Goal: Information Seeking & Learning: Learn about a topic

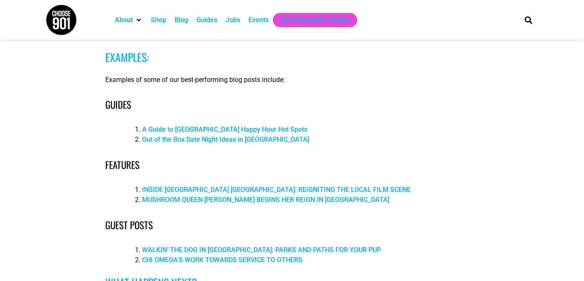
scroll to position [668, 0]
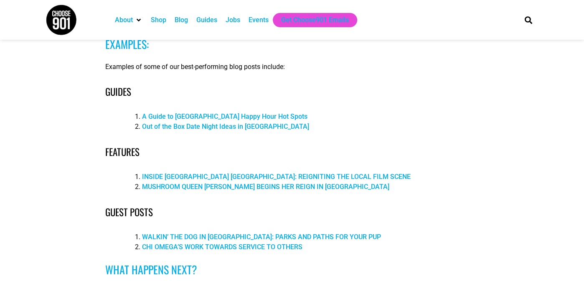
click at [212, 173] on link "INSIDE INDIE MEMPHIS: REIGNITING THE LOCAL FILM SCENE" at bounding box center [276, 176] width 269 height 8
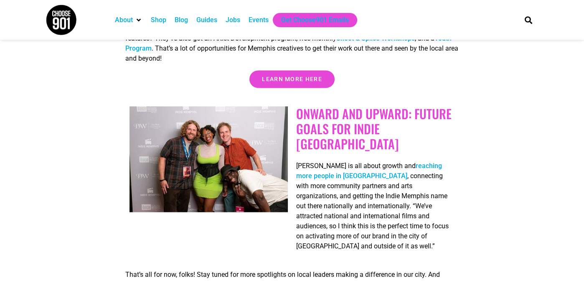
scroll to position [1295, 0]
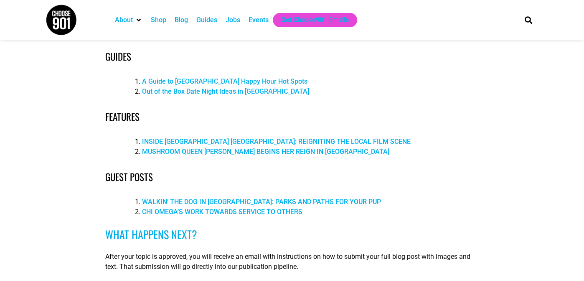
scroll to position [793, 0]
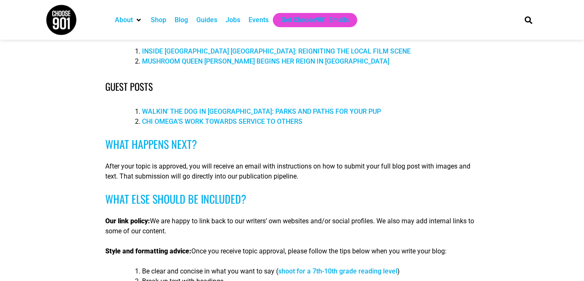
click at [265, 121] on link "CHI OMEGA’S WORK TOWARDS SERVICE TO OTHERS" at bounding box center [222, 121] width 160 height 8
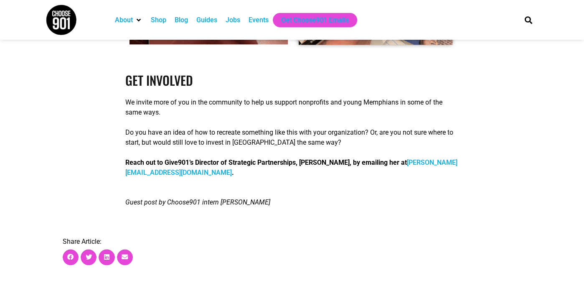
scroll to position [835, 0]
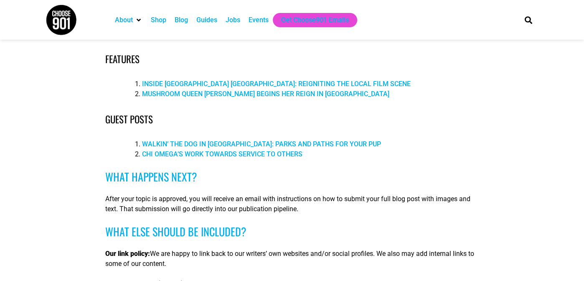
scroll to position [793, 0]
